Goal: Task Accomplishment & Management: Complete application form

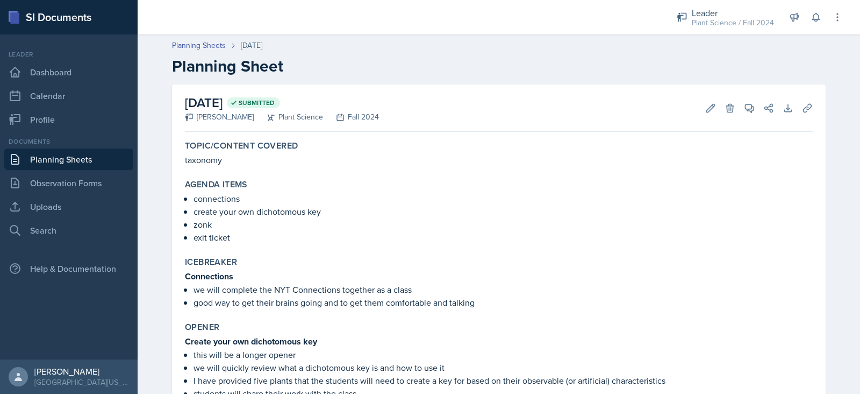
click at [96, 165] on link "Planning Sheets" at bounding box center [68, 159] width 129 height 22
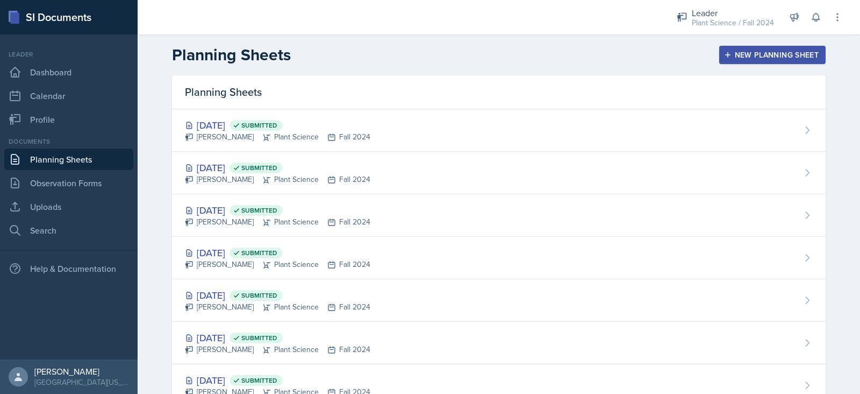
click at [438, 55] on div "New Planning Sheet" at bounding box center [773, 55] width 92 height 9
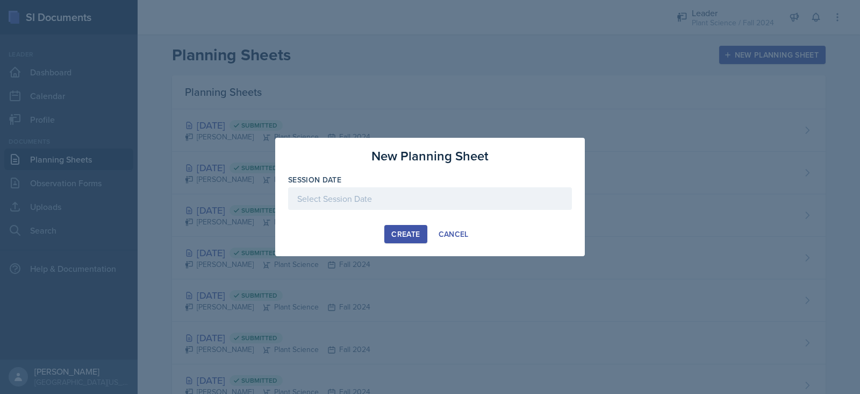
click at [414, 194] on div at bounding box center [430, 198] width 284 height 23
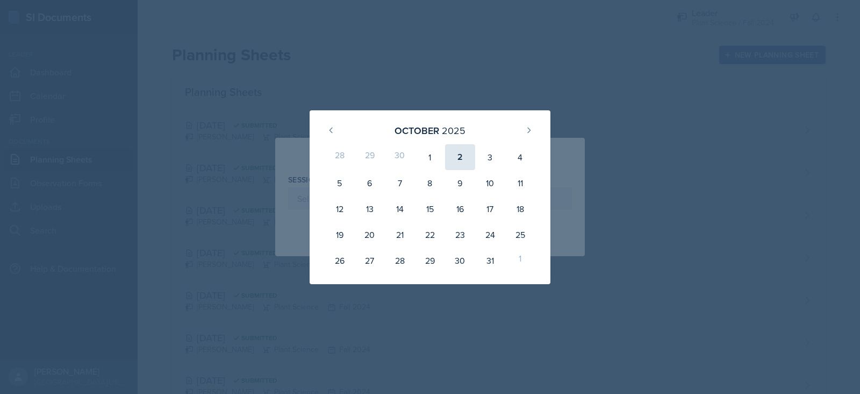
click at [438, 149] on div "2" at bounding box center [460, 157] width 30 height 26
type input "[DATE]"
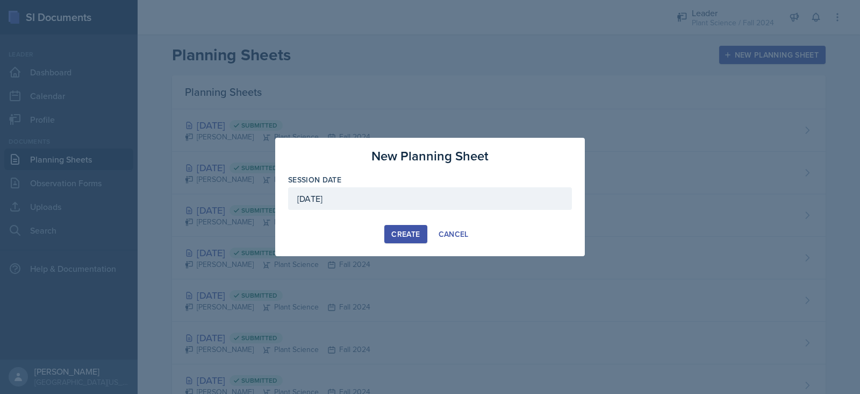
click at [403, 235] on div "Create" at bounding box center [405, 234] width 29 height 9
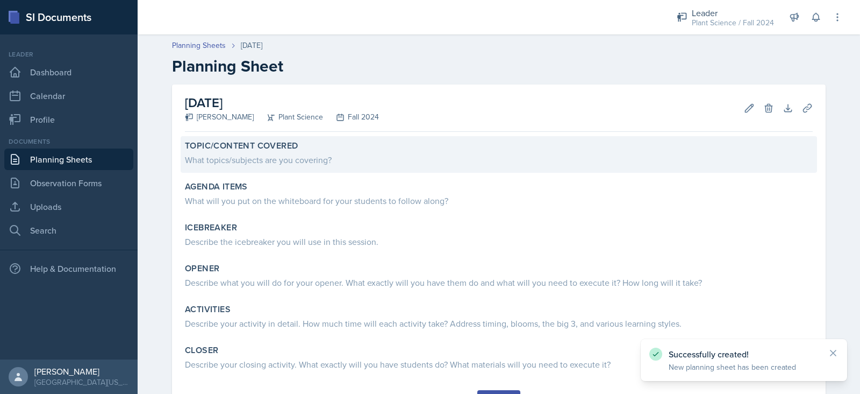
click at [355, 166] on div "What topics/subjects are you covering?" at bounding box center [499, 159] width 628 height 13
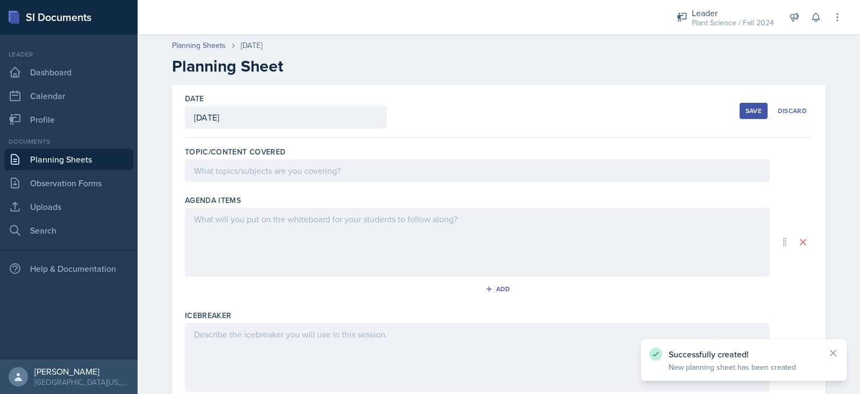
click at [350, 169] on div at bounding box center [477, 170] width 585 height 23
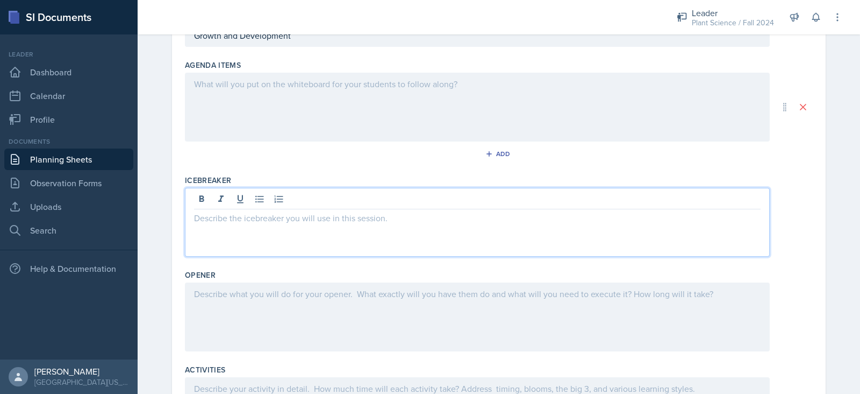
click at [341, 211] on p at bounding box center [477, 217] width 567 height 13
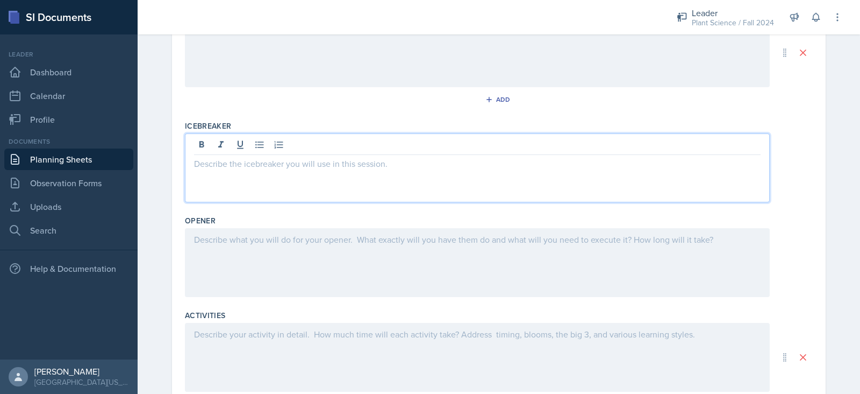
click at [337, 237] on p at bounding box center [477, 239] width 567 height 13
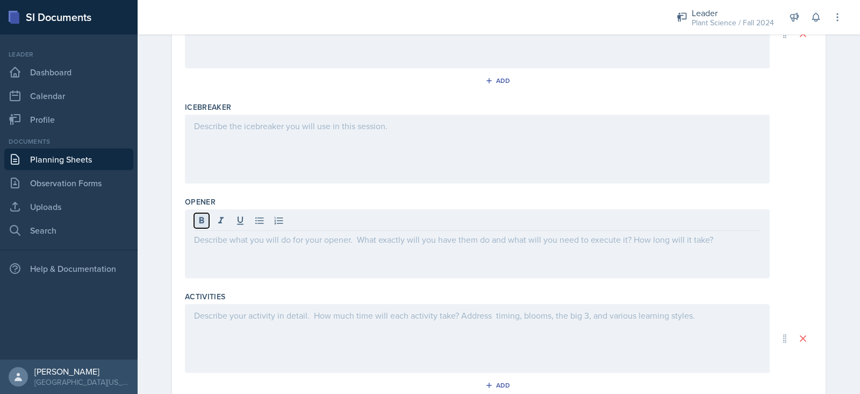
click at [200, 222] on icon at bounding box center [202, 220] width 5 height 6
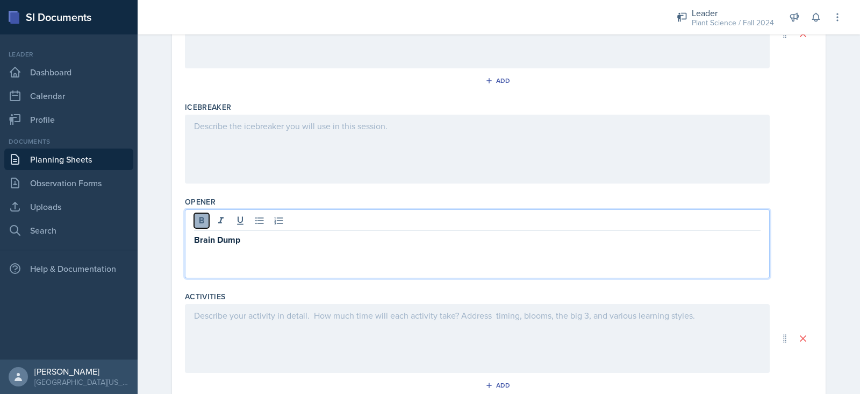
click at [200, 222] on icon at bounding box center [202, 220] width 5 height 6
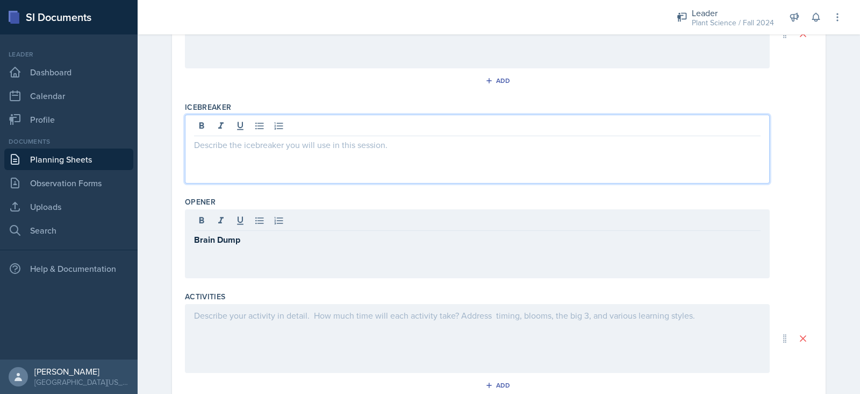
click at [252, 138] on p at bounding box center [477, 144] width 567 height 13
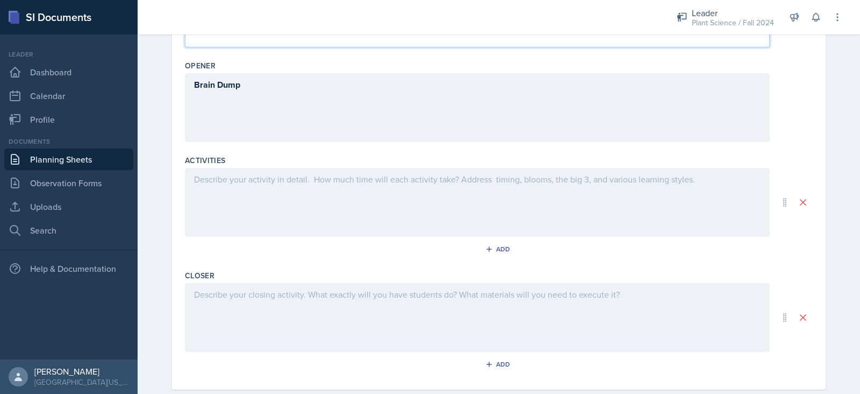
click at [250, 183] on p at bounding box center [477, 179] width 567 height 13
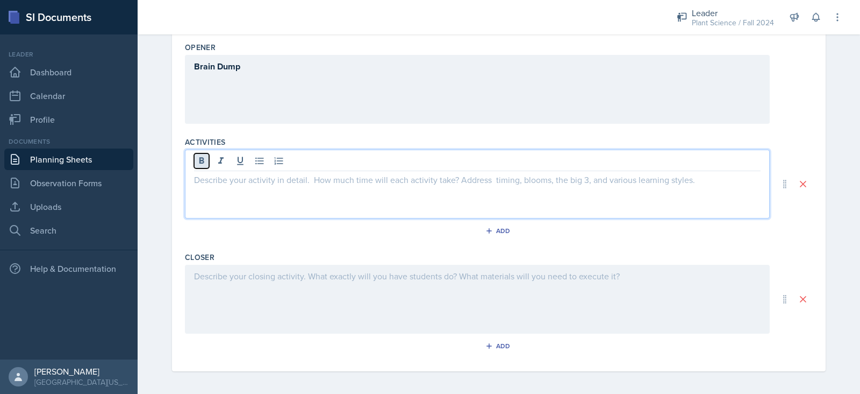
click at [200, 162] on icon at bounding box center [202, 160] width 5 height 6
click at [328, 132] on div "Activities Comic Strip Add" at bounding box center [499, 189] width 628 height 115
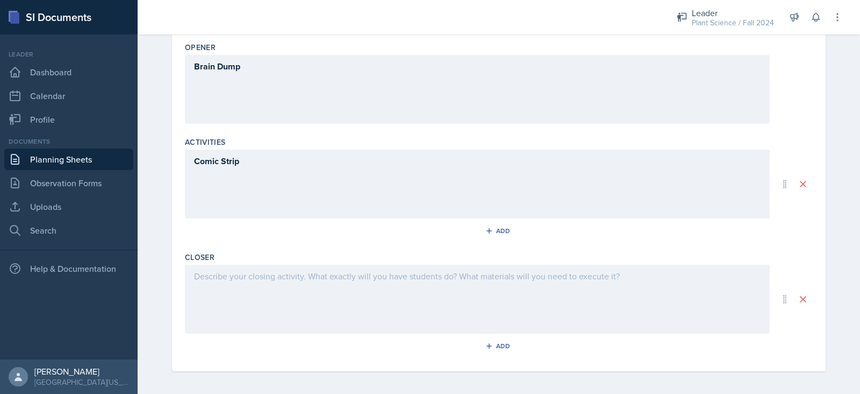
scroll to position [365, 0]
click at [322, 273] on div at bounding box center [477, 296] width 585 height 69
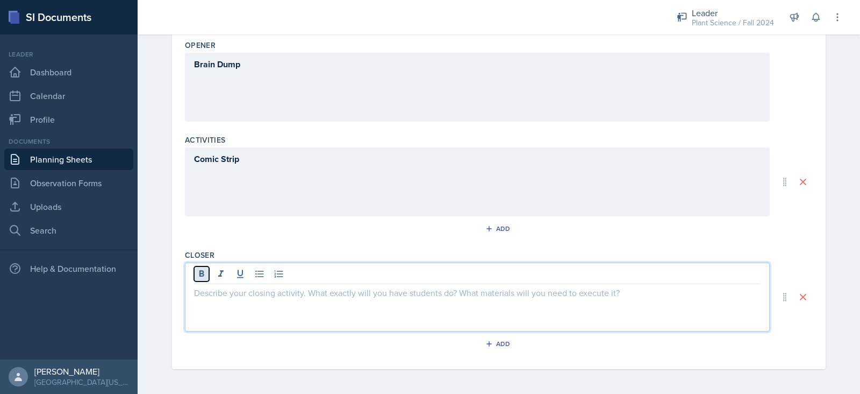
click at [197, 275] on icon at bounding box center [201, 273] width 11 height 11
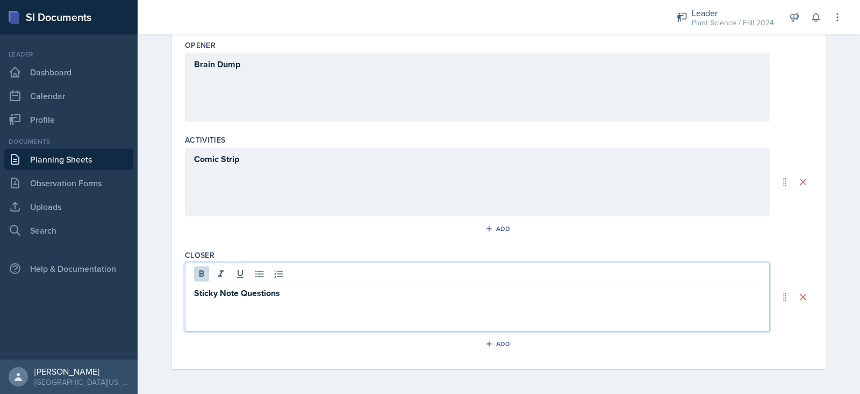
click at [304, 247] on div "Closer Sticky Note Questions Add" at bounding box center [499, 302] width 628 height 115
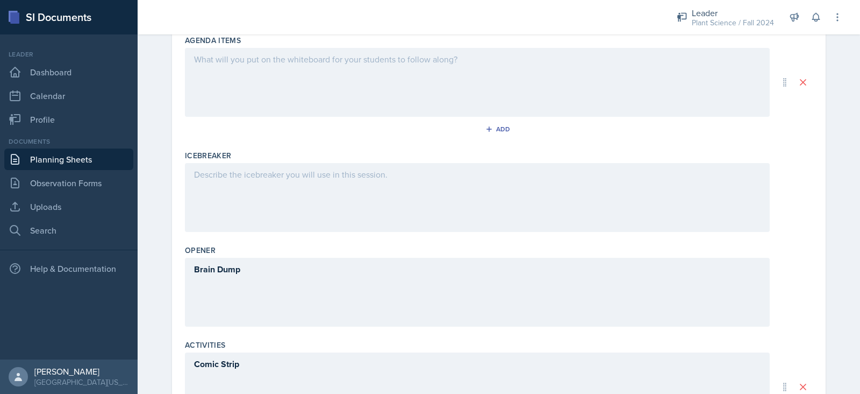
click at [309, 182] on div at bounding box center [477, 197] width 585 height 69
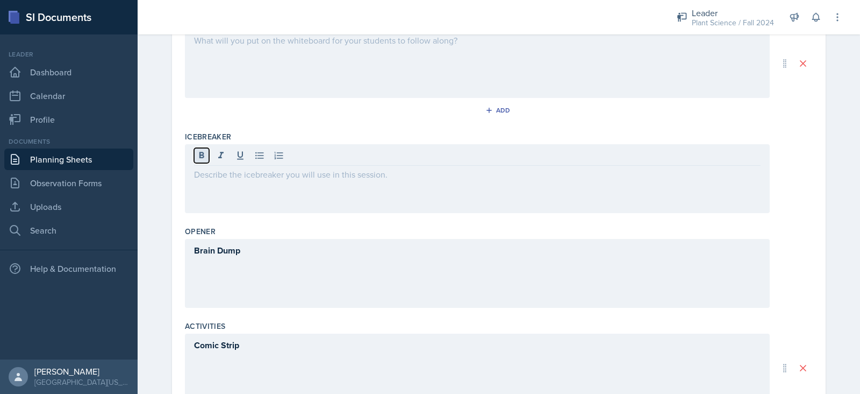
click at [200, 154] on icon at bounding box center [202, 155] width 5 height 6
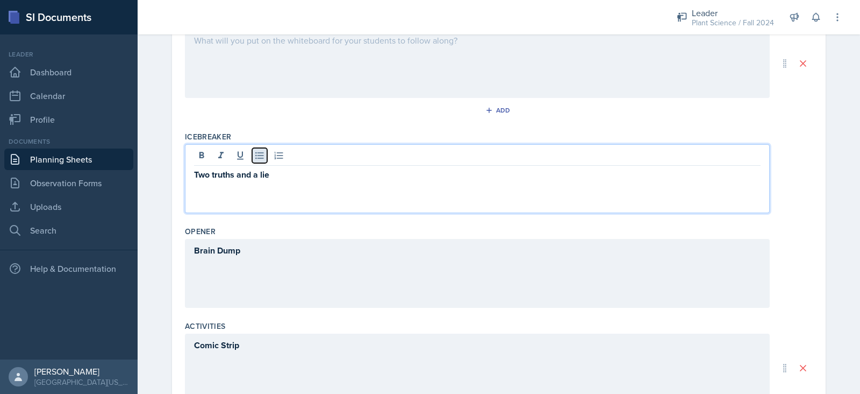
click at [257, 159] on icon at bounding box center [259, 155] width 11 height 11
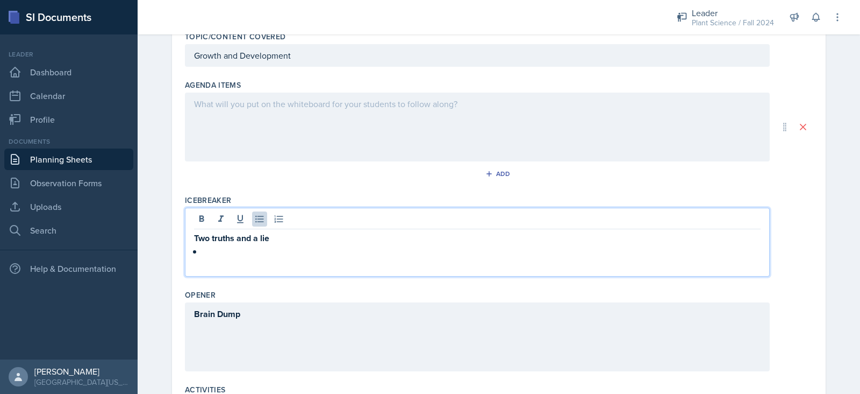
scroll to position [114, 0]
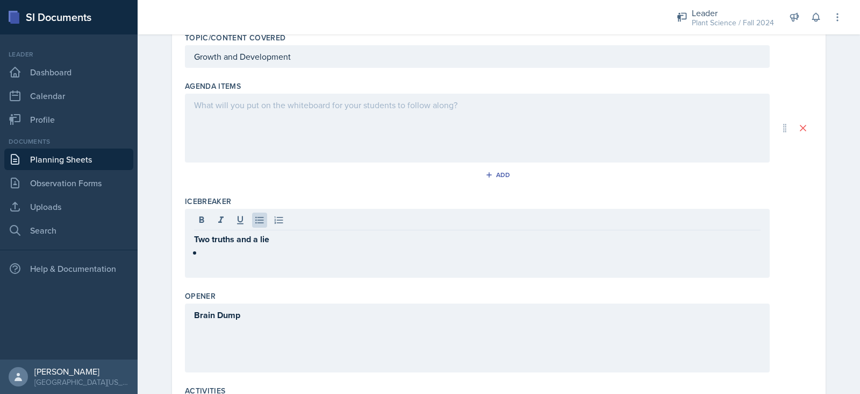
click at [304, 120] on div at bounding box center [477, 128] width 585 height 69
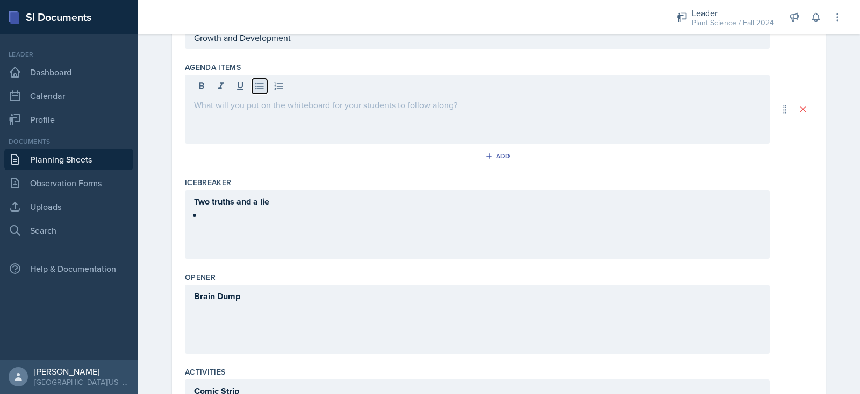
click at [256, 84] on icon at bounding box center [259, 86] width 11 height 11
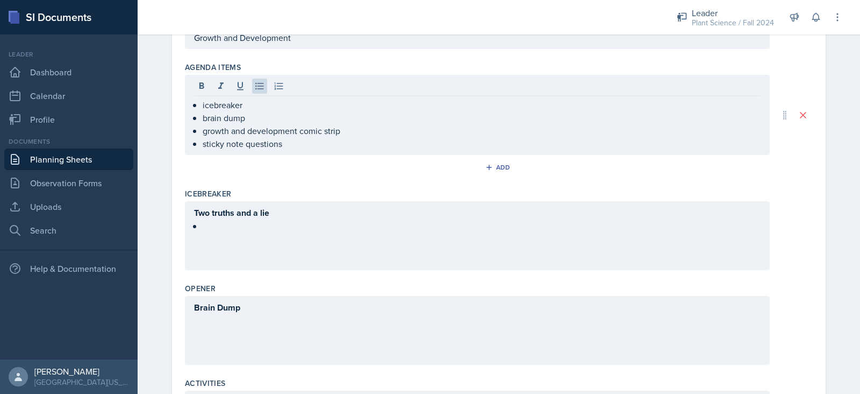
click at [361, 191] on div "Icebreaker" at bounding box center [499, 193] width 628 height 11
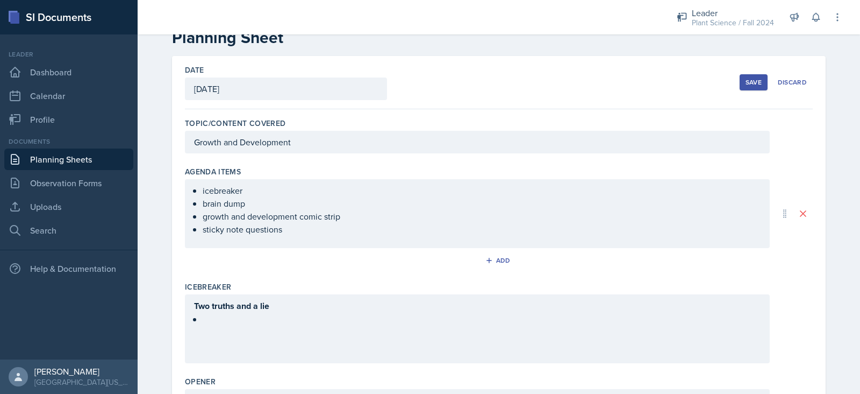
scroll to position [27, 0]
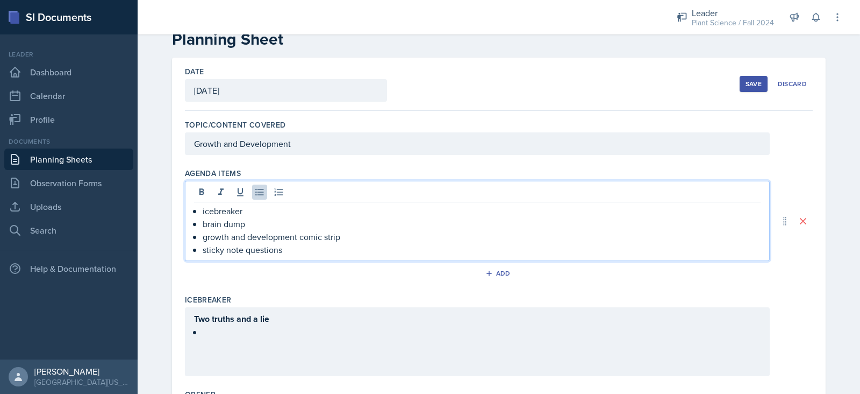
click at [194, 204] on div "icebreaker brain dump growth and development comic strip sticky note questions" at bounding box center [477, 230] width 567 height 52
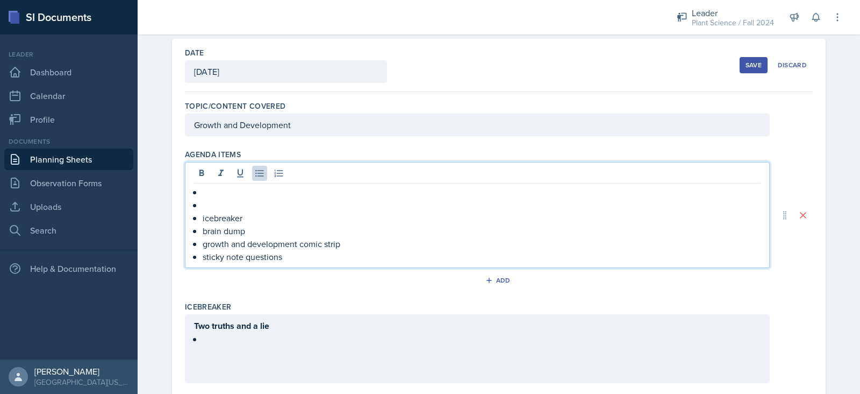
click at [194, 187] on div "icebreaker brain dump growth and development comic strip sticky note questions" at bounding box center [477, 224] width 567 height 77
click at [204, 198] on p at bounding box center [482, 204] width 558 height 13
click at [271, 204] on p at bounding box center [477, 204] width 567 height 13
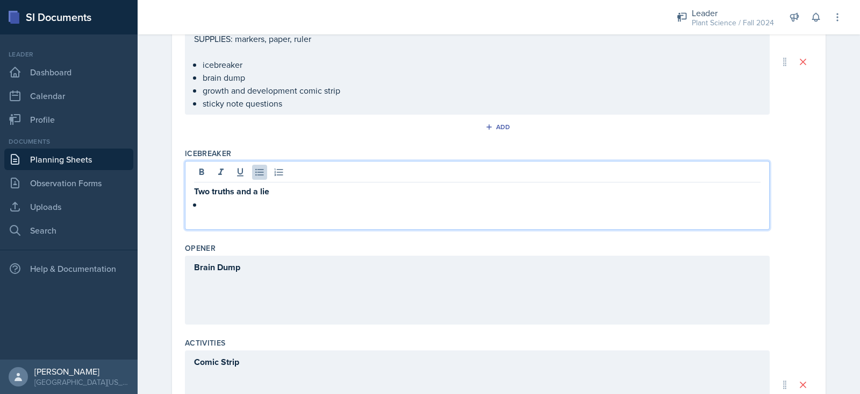
scroll to position [199, 0]
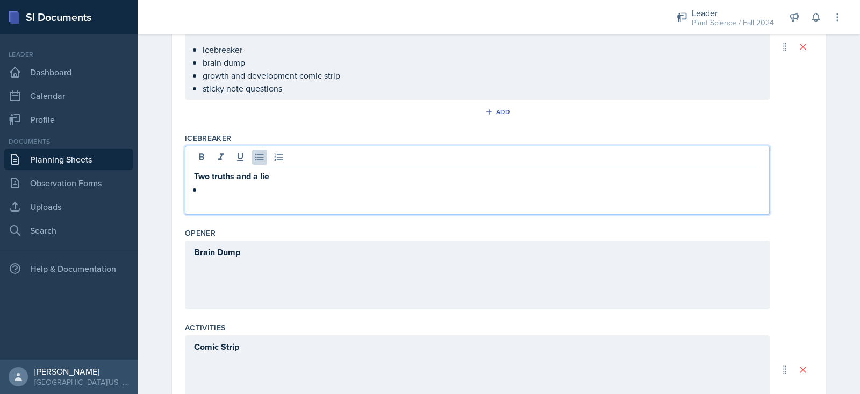
click at [245, 183] on p at bounding box center [482, 189] width 558 height 13
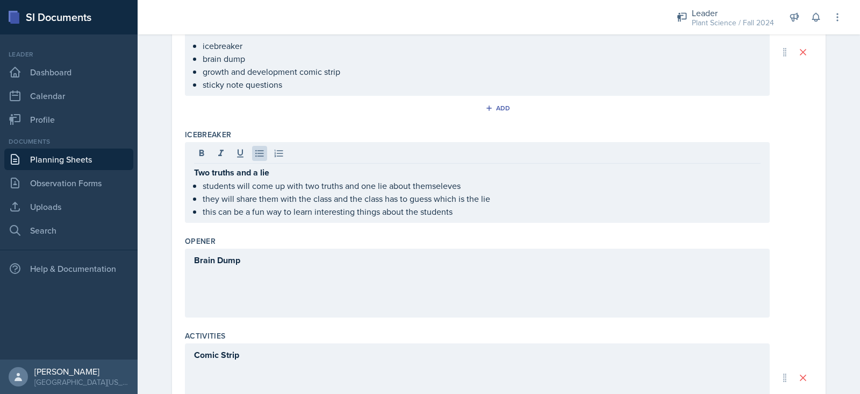
click at [289, 266] on div "Brain Dump" at bounding box center [477, 282] width 585 height 69
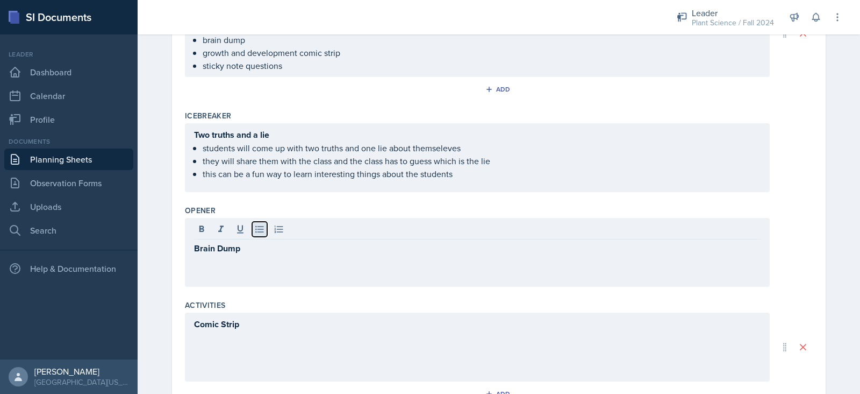
click at [255, 230] on icon at bounding box center [259, 229] width 11 height 11
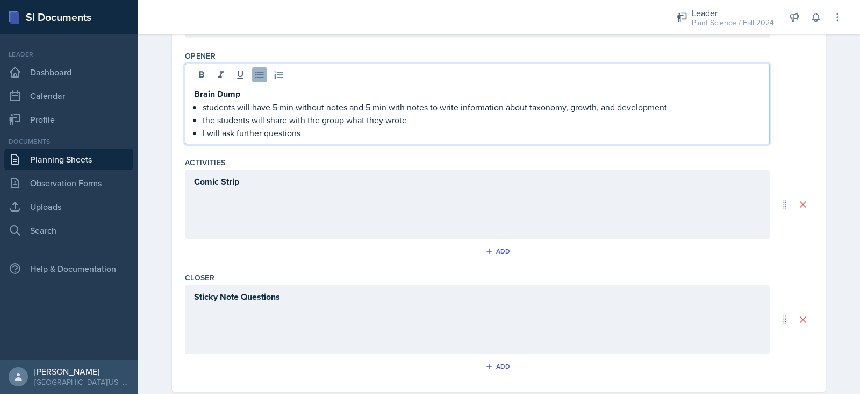
scroll to position [373, 0]
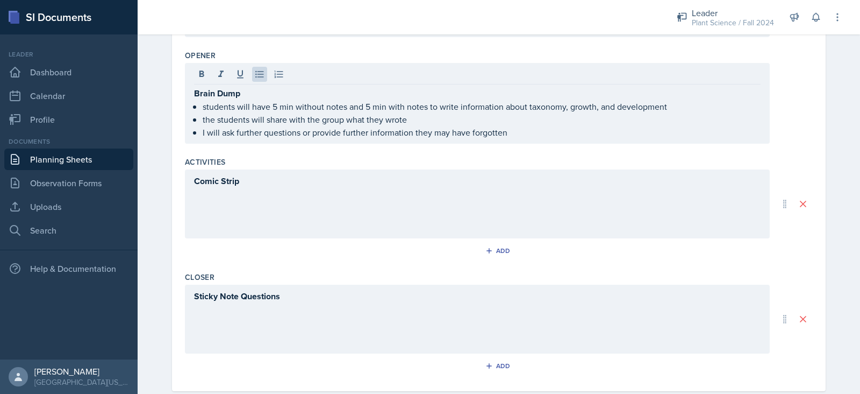
click at [266, 200] on div "Comic Strip" at bounding box center [477, 203] width 585 height 69
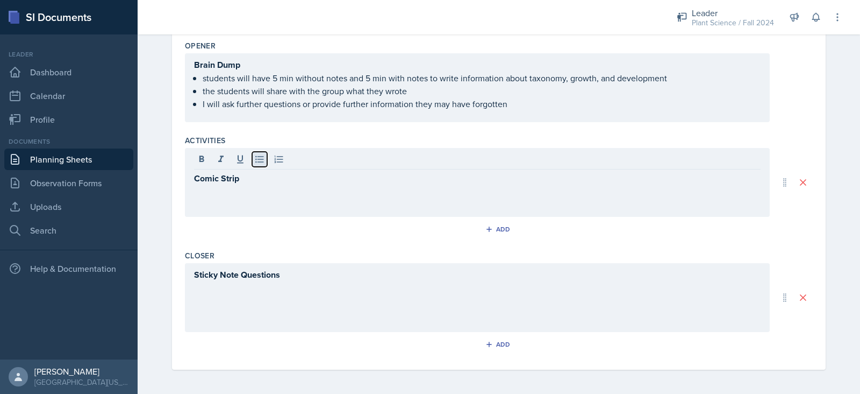
click at [255, 158] on icon at bounding box center [259, 159] width 8 height 7
drag, startPoint x: 253, startPoint y: 158, endPoint x: 406, endPoint y: 191, distance: 156.4
click at [406, 191] on p "students will create their own comic strip" at bounding box center [482, 191] width 558 height 13
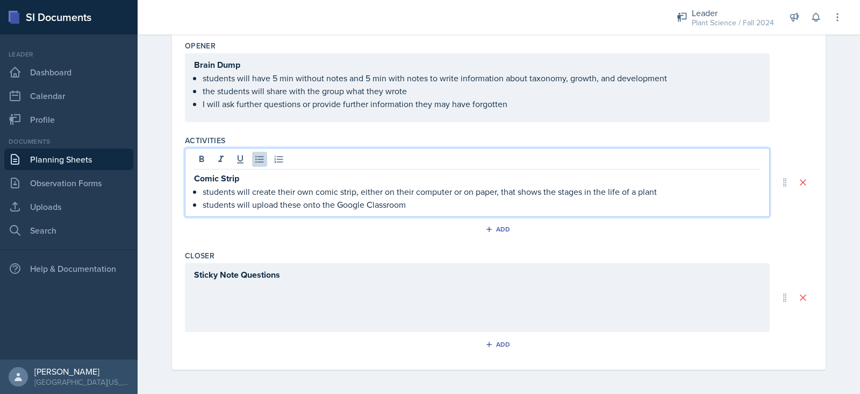
click at [321, 276] on div "Sticky Note Questions" at bounding box center [477, 297] width 585 height 69
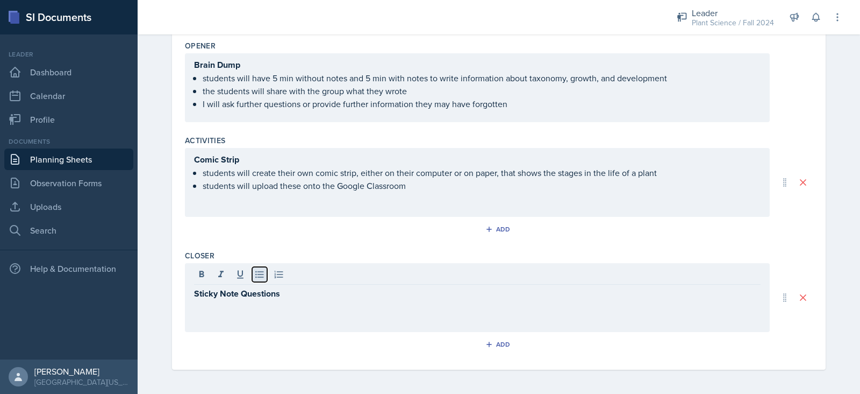
click at [254, 272] on icon at bounding box center [259, 274] width 11 height 11
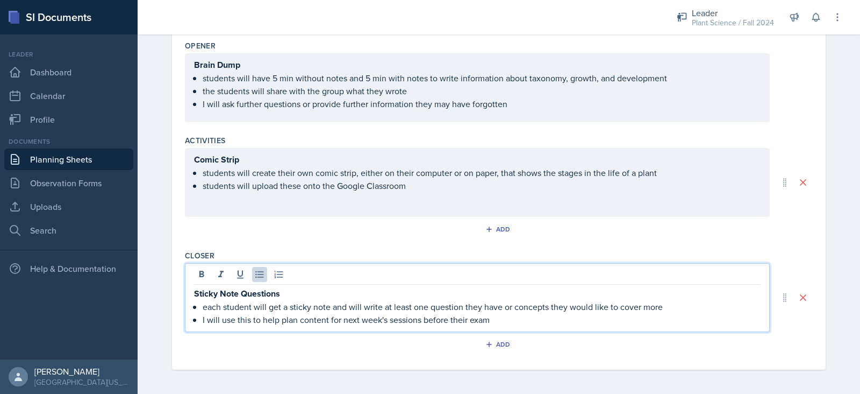
click at [241, 238] on div "Add" at bounding box center [499, 231] width 628 height 20
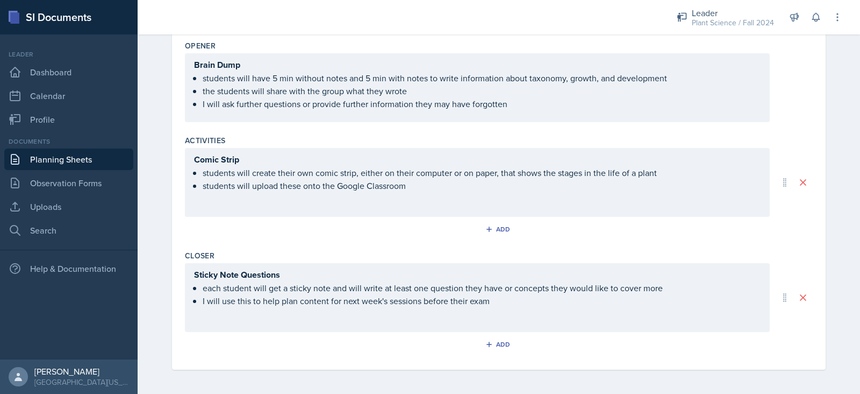
scroll to position [0, 0]
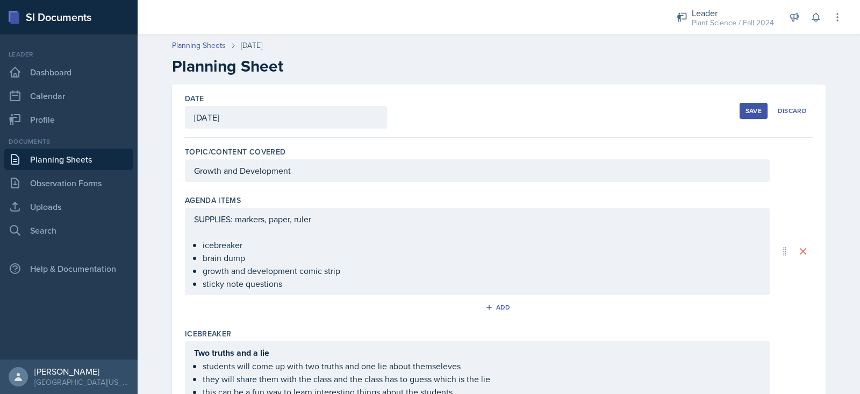
click at [438, 108] on div "Save" at bounding box center [754, 110] width 16 height 9
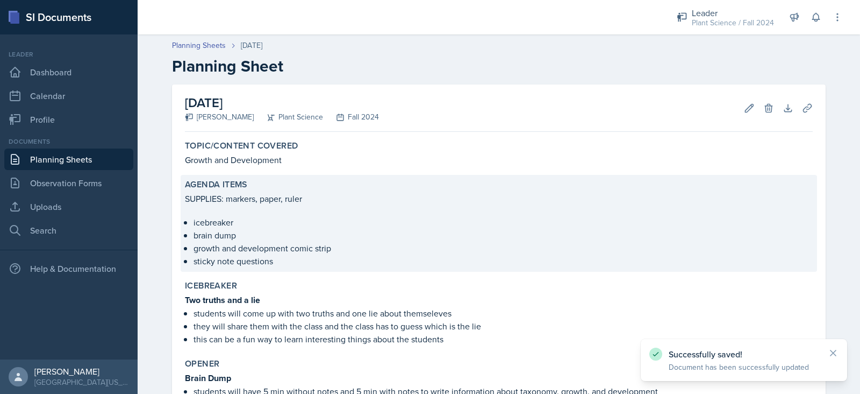
scroll to position [231, 0]
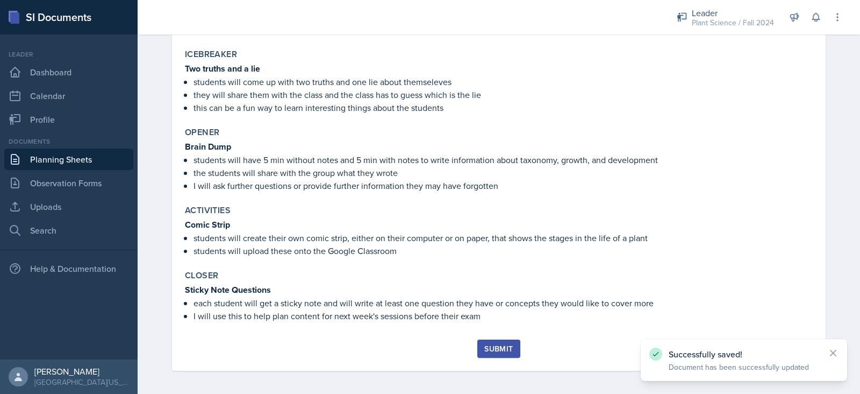
click at [438, 344] on div "Submit" at bounding box center [499, 348] width 29 height 9
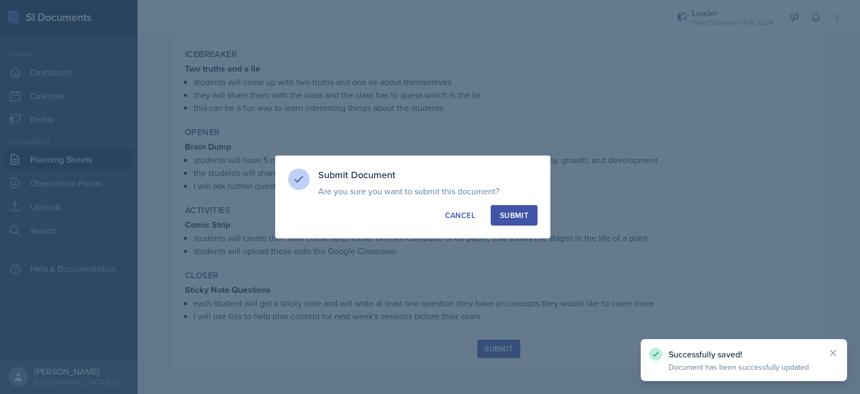
click at [438, 213] on div "Submit" at bounding box center [514, 215] width 29 height 11
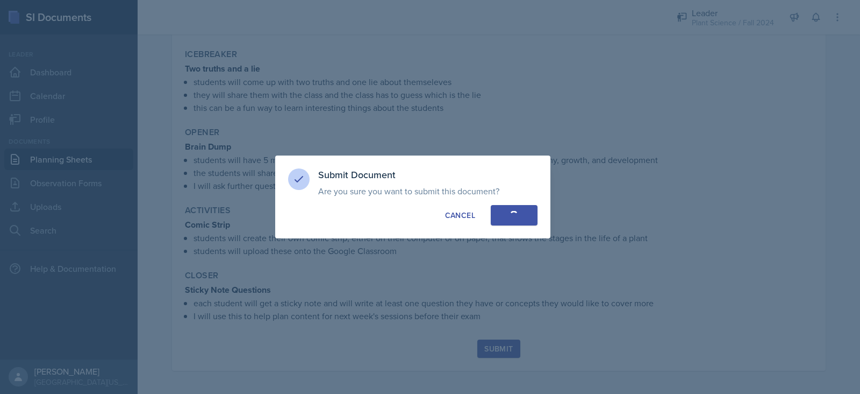
scroll to position [201, 0]
